Goal: Task Accomplishment & Management: Manage account settings

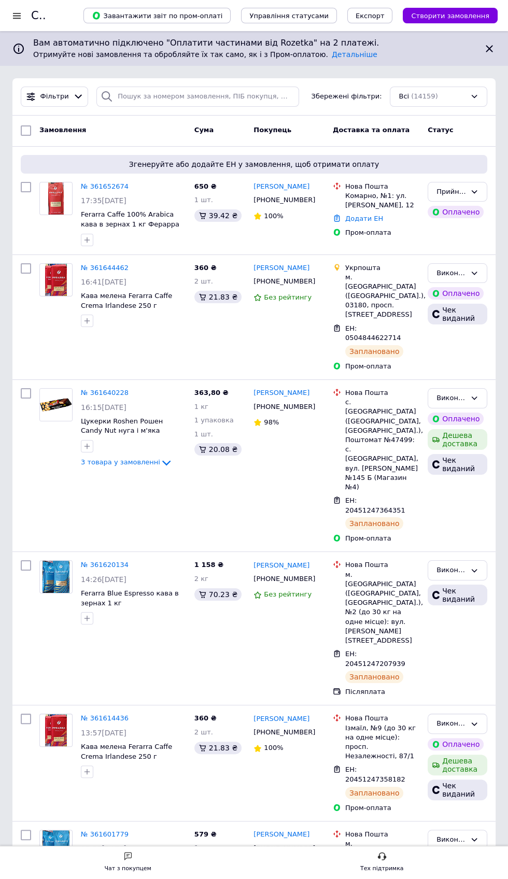
click at [17, 16] on div at bounding box center [16, 15] width 13 height 9
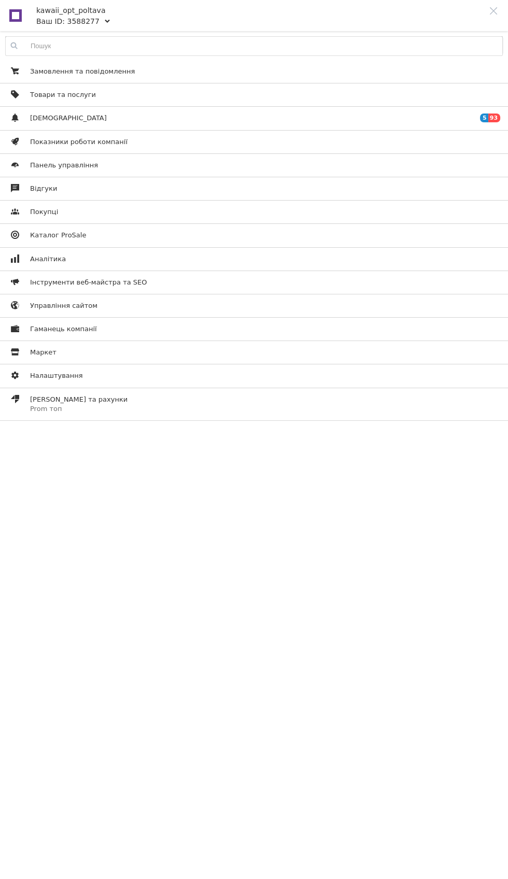
click at [186, 141] on span "Показники роботи компанії" at bounding box center [252, 141] width 444 height 9
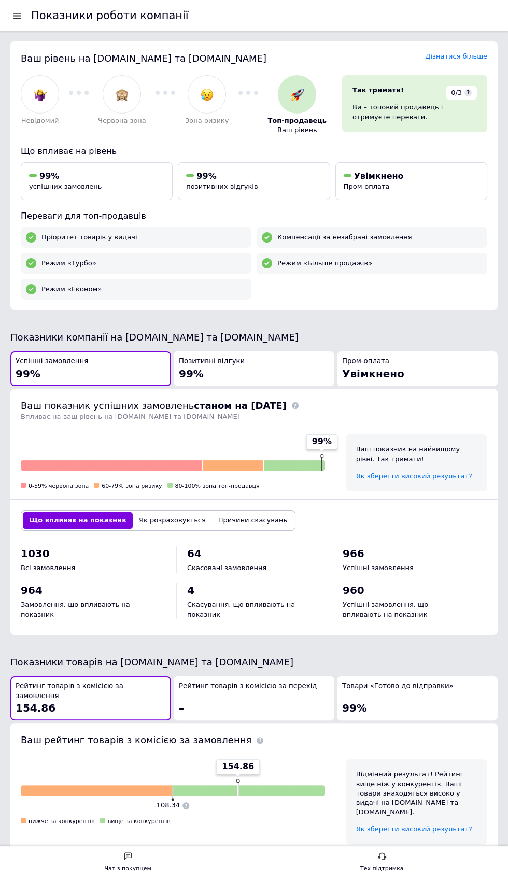
click at [17, 16] on div at bounding box center [16, 15] width 13 height 9
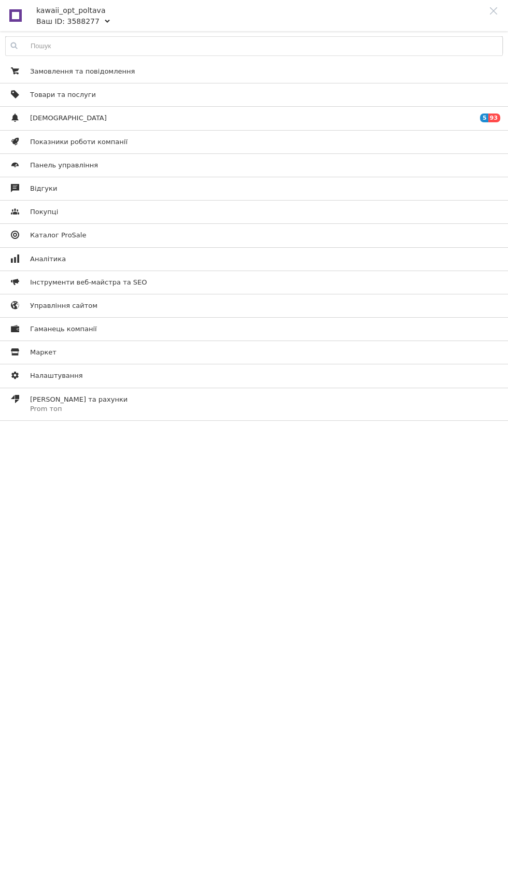
click at [213, 119] on span "[DEMOGRAPHIC_DATA]" at bounding box center [252, 118] width 444 height 9
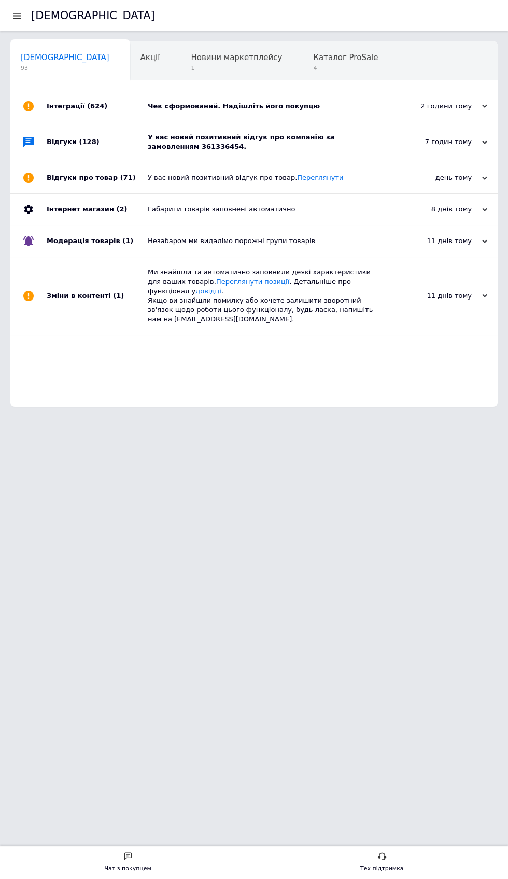
scroll to position [0, 5]
click at [194, 64] on span "1" at bounding box center [231, 68] width 91 height 8
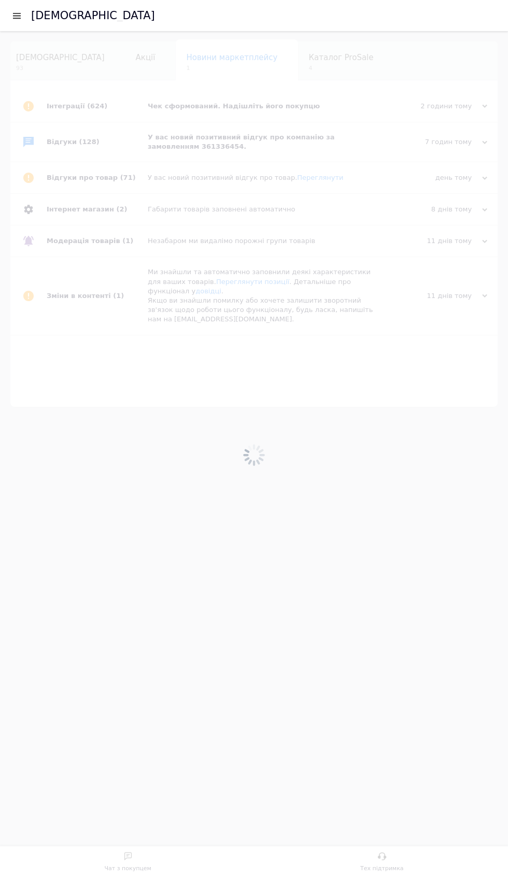
scroll to position [0, 35]
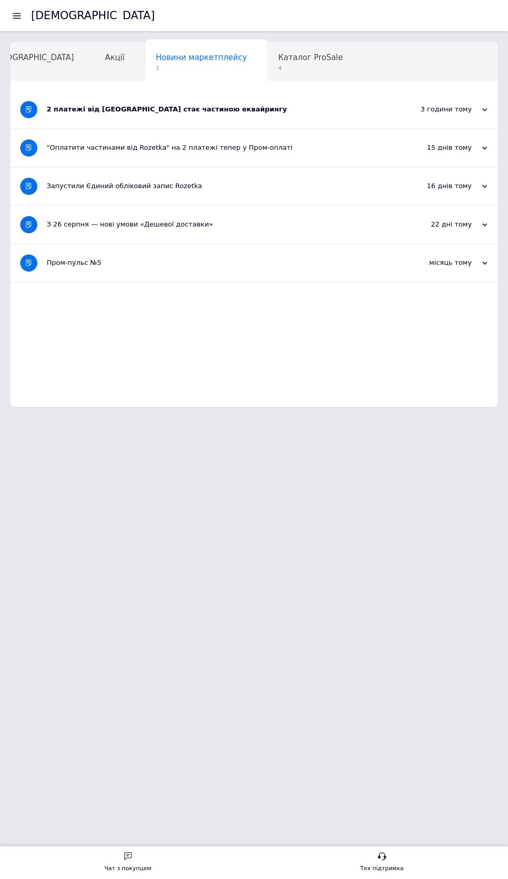
click at [265, 109] on div "2 платежі від [GEOGRAPHIC_DATA] стає частиною еквайрингу" at bounding box center [215, 109] width 337 height 9
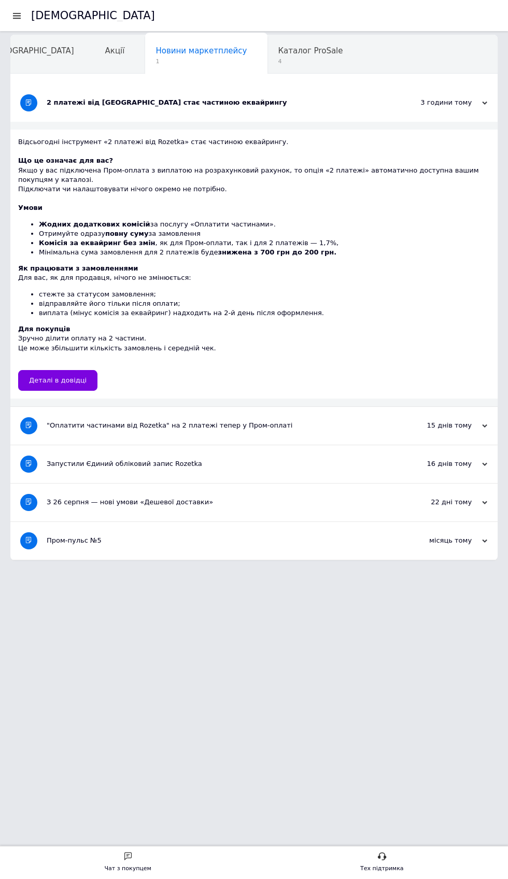
scroll to position [0, 0]
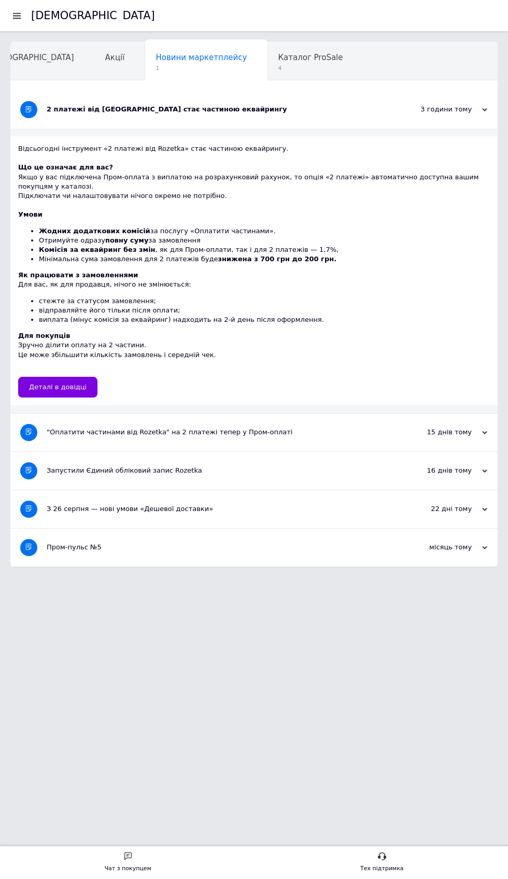
click at [278, 61] on span "Каталог ProSale" at bounding box center [310, 57] width 65 height 9
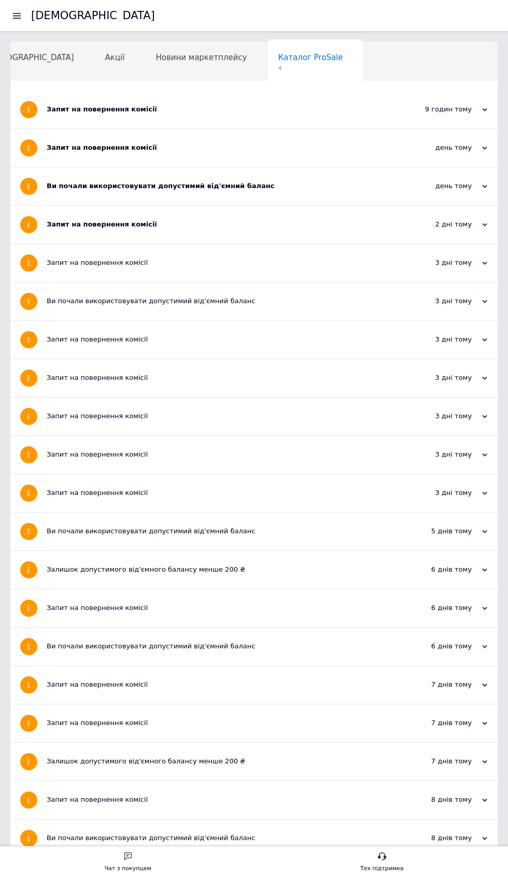
click at [21, 19] on div at bounding box center [16, 15] width 13 height 9
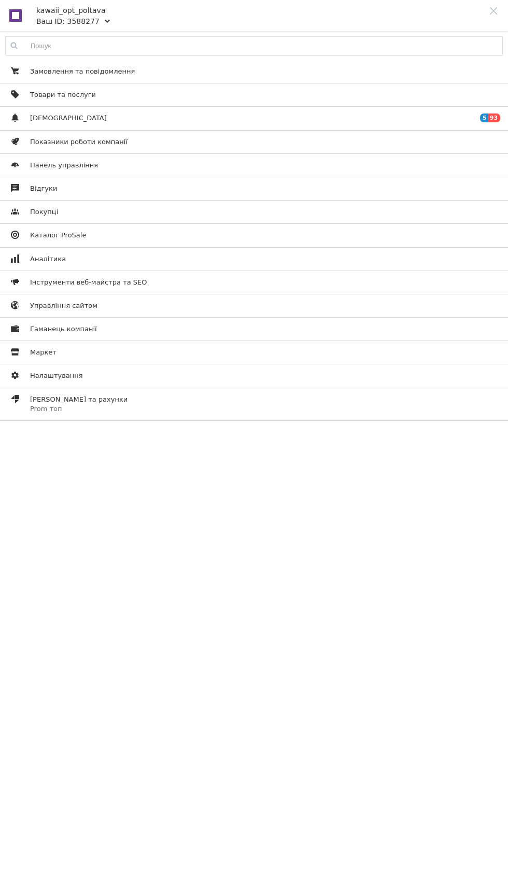
click at [166, 75] on span "Замовлення та повідомлення" at bounding box center [252, 71] width 444 height 9
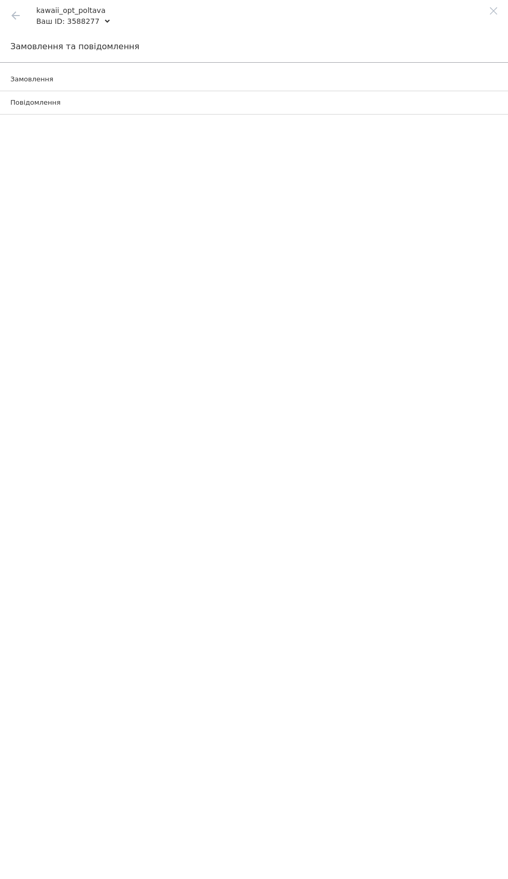
click at [153, 79] on span "Замовлення" at bounding box center [242, 79] width 464 height 9
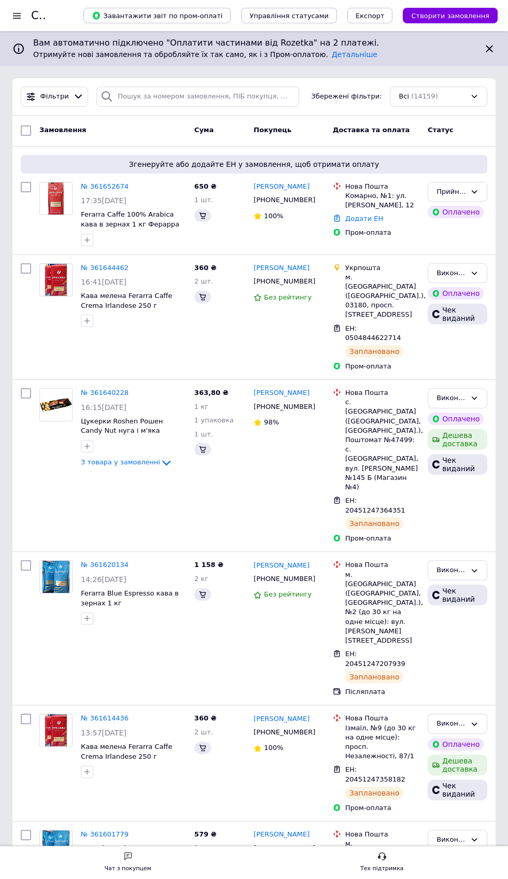
click at [74, 96] on icon at bounding box center [78, 96] width 11 height 11
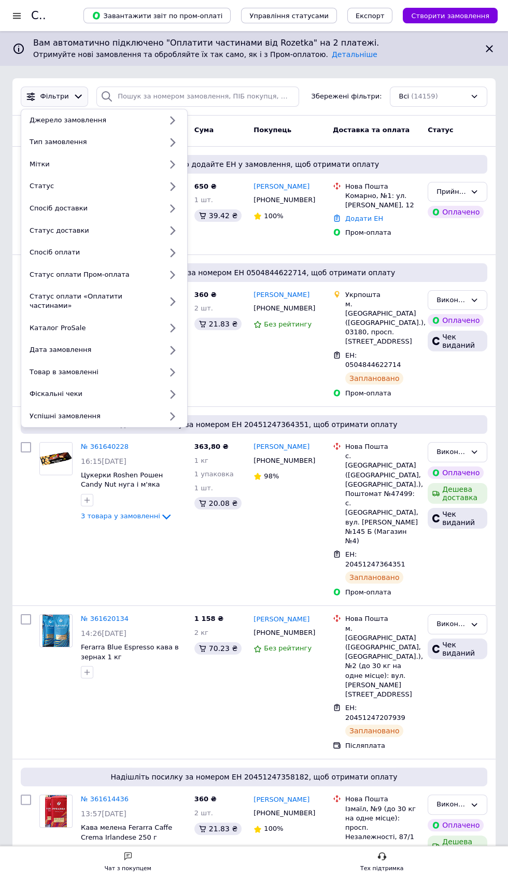
click at [136, 277] on div "Статус оплати Пром-оплата" at bounding box center [93, 274] width 136 height 9
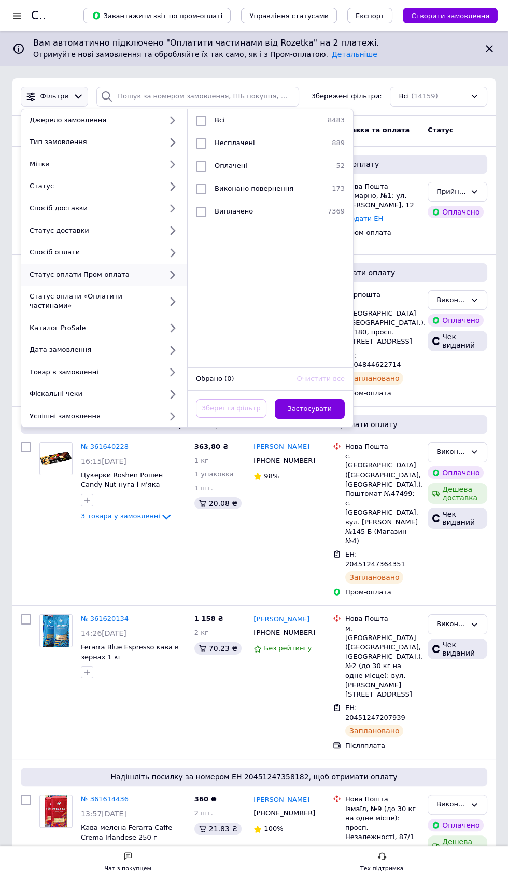
click at [259, 164] on div "Оплачені" at bounding box center [268, 166] width 117 height 10
checkbox input "true"
click at [325, 399] on button "Застосувати" at bounding box center [310, 409] width 71 height 20
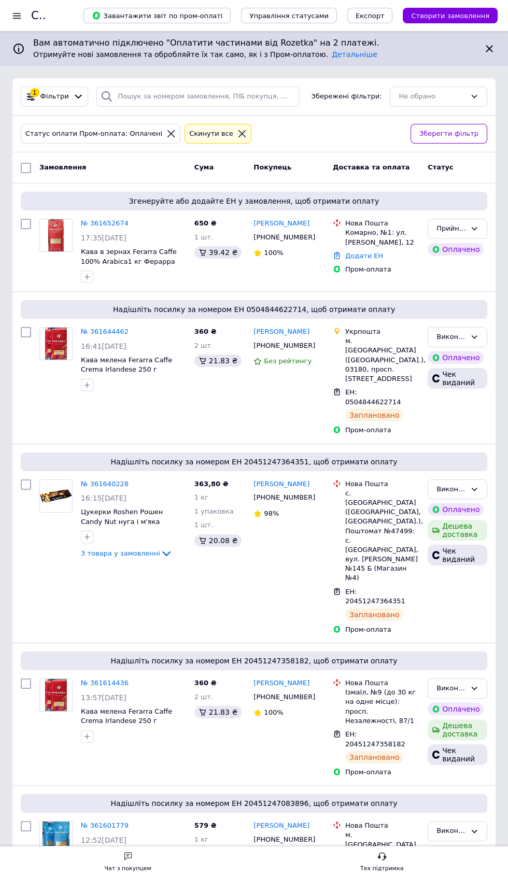
click at [167, 133] on icon at bounding box center [170, 133] width 7 height 7
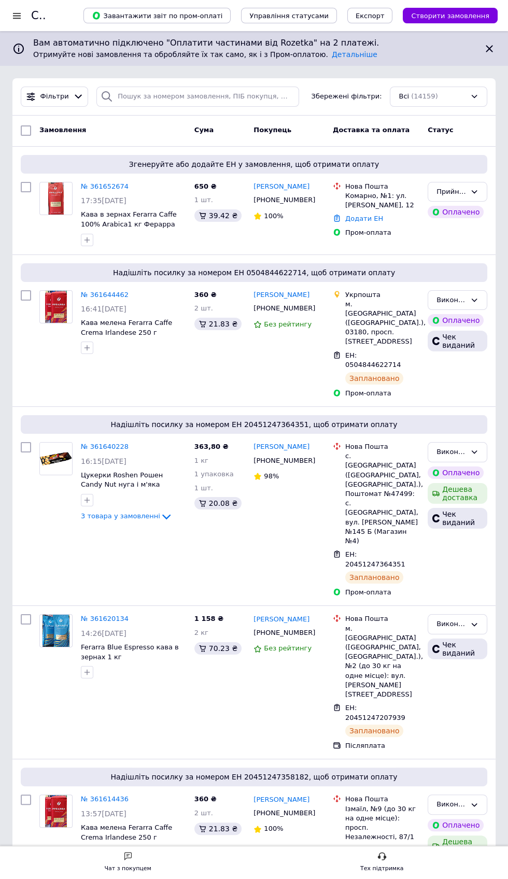
click at [17, 16] on div at bounding box center [16, 15] width 13 height 9
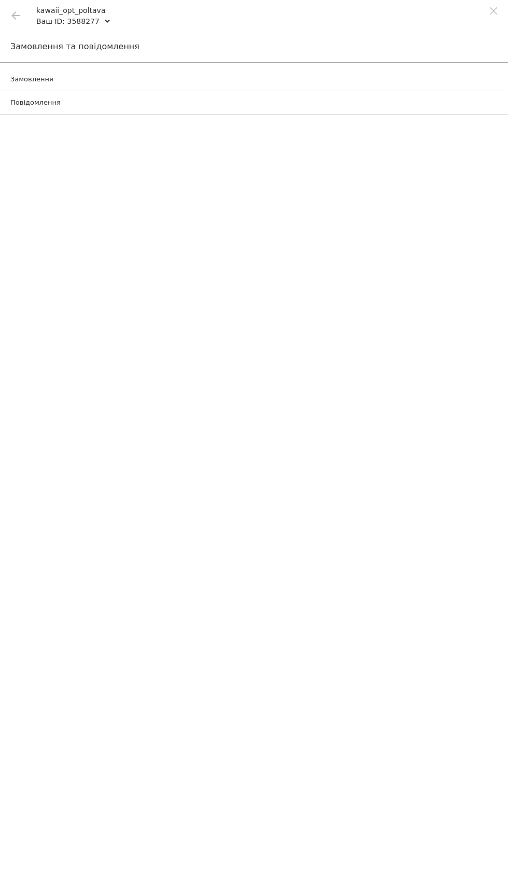
click at [32, 45] on div "Замовлення та повідомлення" at bounding box center [254, 47] width 508 height 32
click at [16, 15] on use at bounding box center [15, 15] width 8 height 8
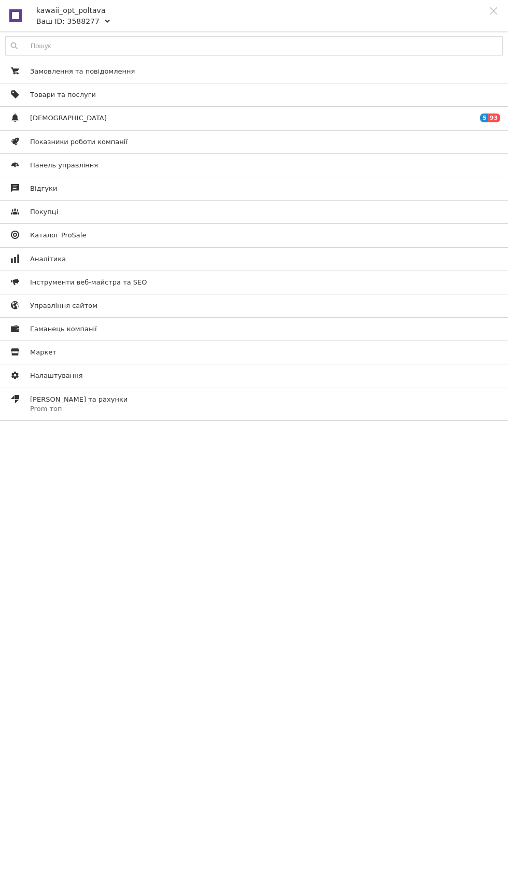
click at [32, 327] on span "Гаманець компанії" at bounding box center [63, 329] width 67 height 9
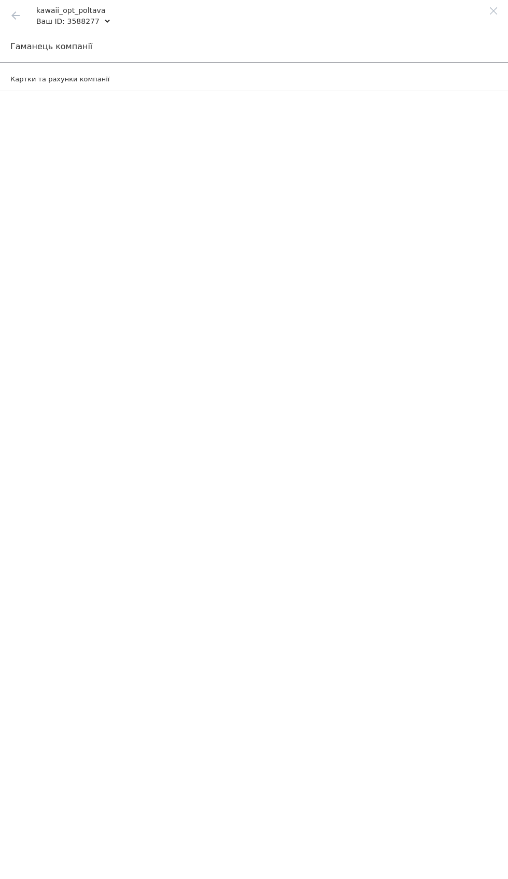
click at [39, 81] on span "Картки та рахунки компанії" at bounding box center [59, 79] width 99 height 9
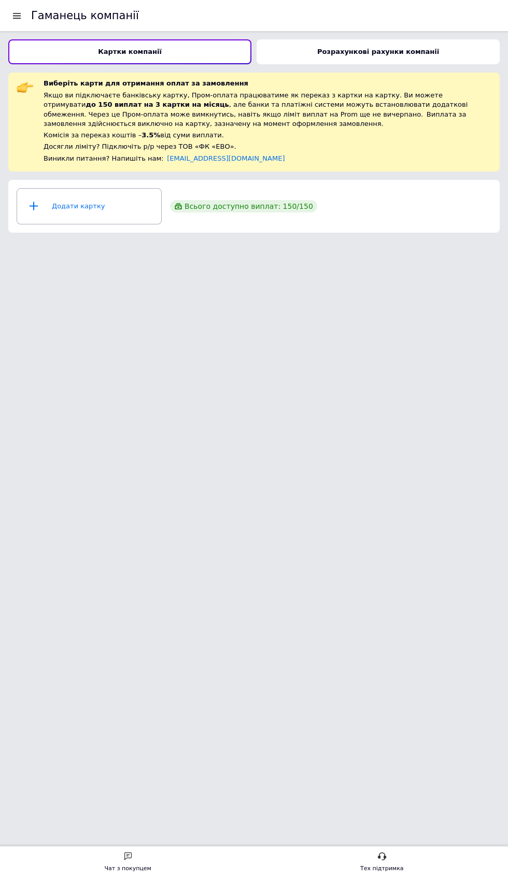
click at [305, 57] on div "Розрахункові рахунки компанії" at bounding box center [378, 51] width 243 height 25
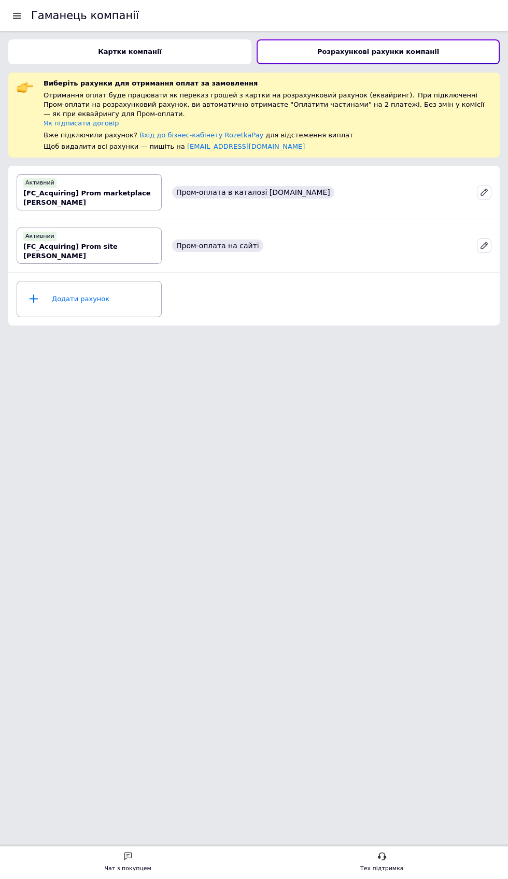
click at [59, 288] on div "Додати рахунок" at bounding box center [89, 299] width 132 height 31
